Goal: Task Accomplishment & Management: Complete application form

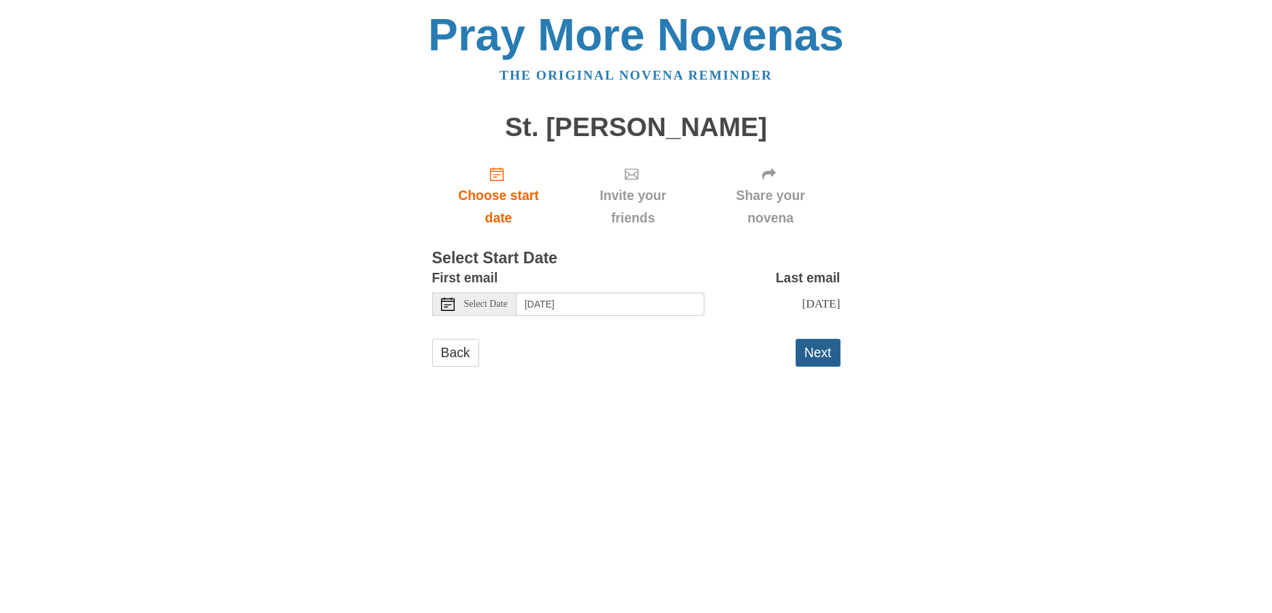
click at [817, 352] on button "Next" at bounding box center [818, 353] width 45 height 28
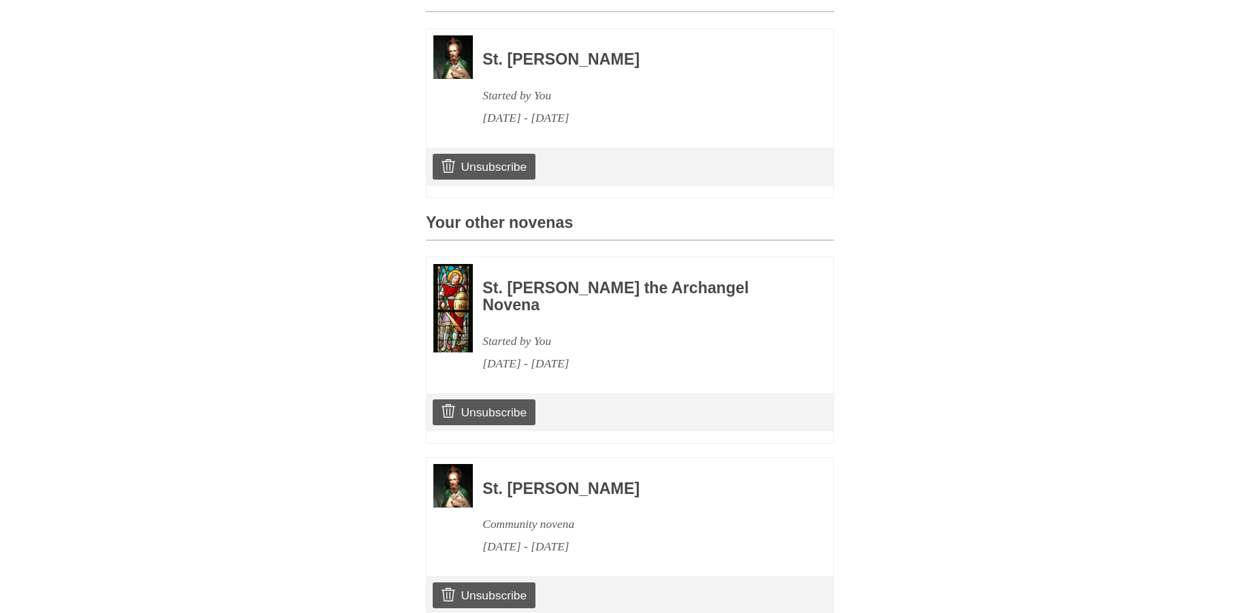
scroll to position [494, 0]
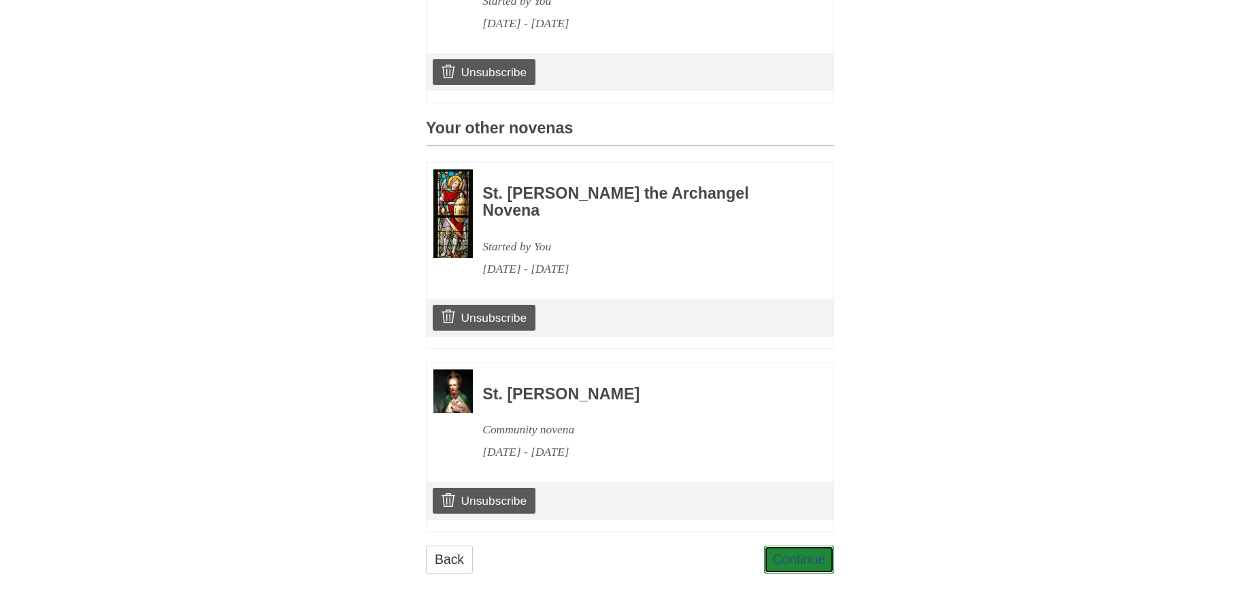
drag, startPoint x: 813, startPoint y: 554, endPoint x: 847, endPoint y: 546, distance: 34.2
click at [813, 554] on link "Continue" at bounding box center [799, 560] width 71 height 28
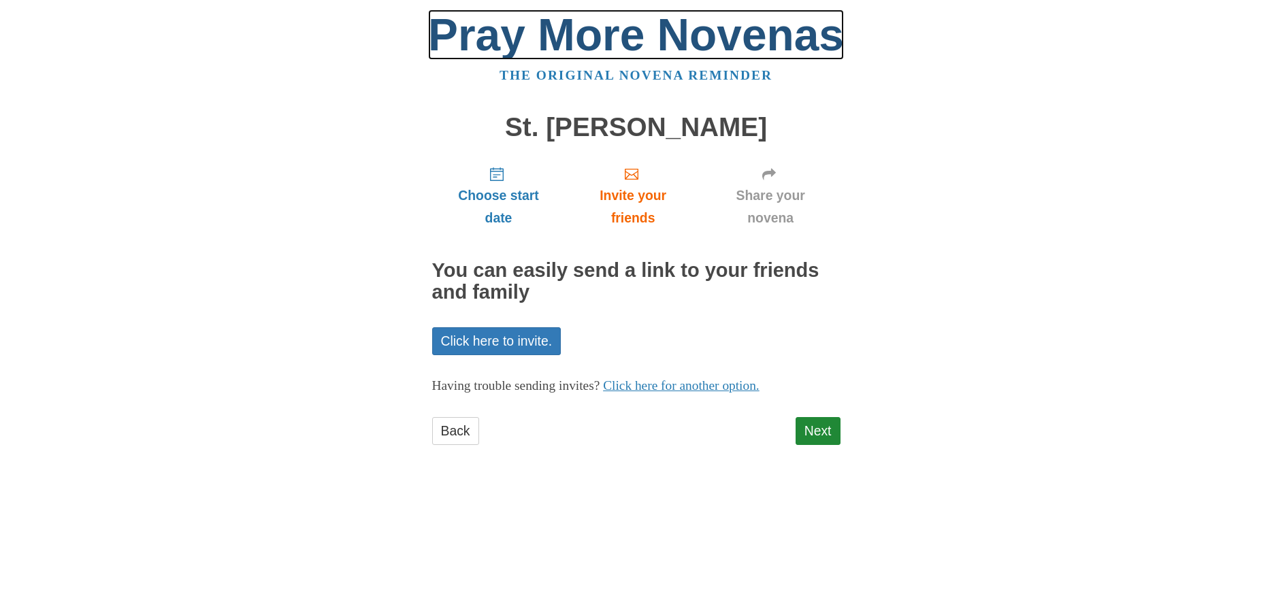
click at [689, 26] on link "Pray More Novenas" at bounding box center [636, 35] width 416 height 50
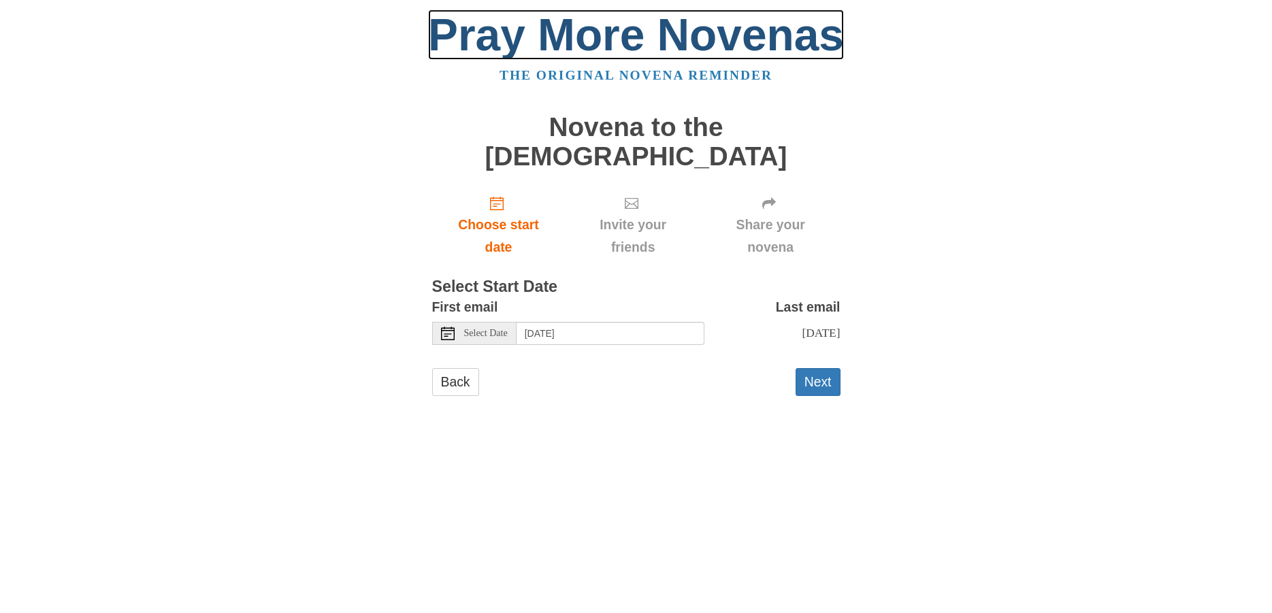
click at [708, 44] on link "Pray More Novenas" at bounding box center [636, 35] width 416 height 50
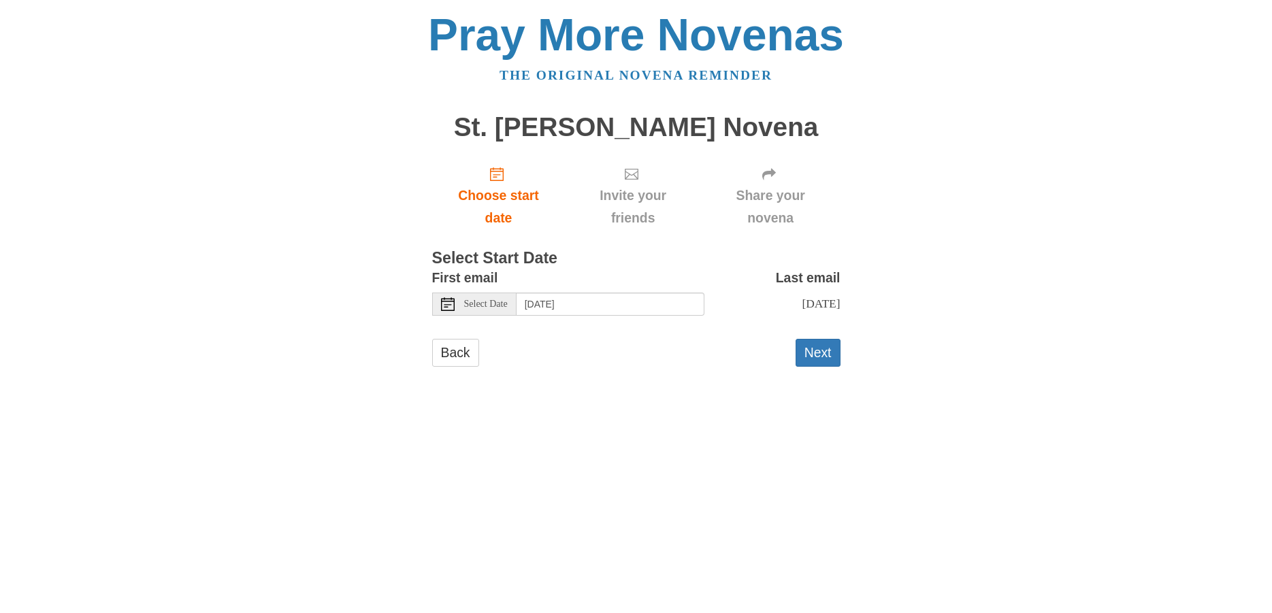
drag, startPoint x: 821, startPoint y: 357, endPoint x: 868, endPoint y: 347, distance: 48.7
click at [821, 357] on button "Next" at bounding box center [818, 353] width 45 height 28
